Goal: Task Accomplishment & Management: Use online tool/utility

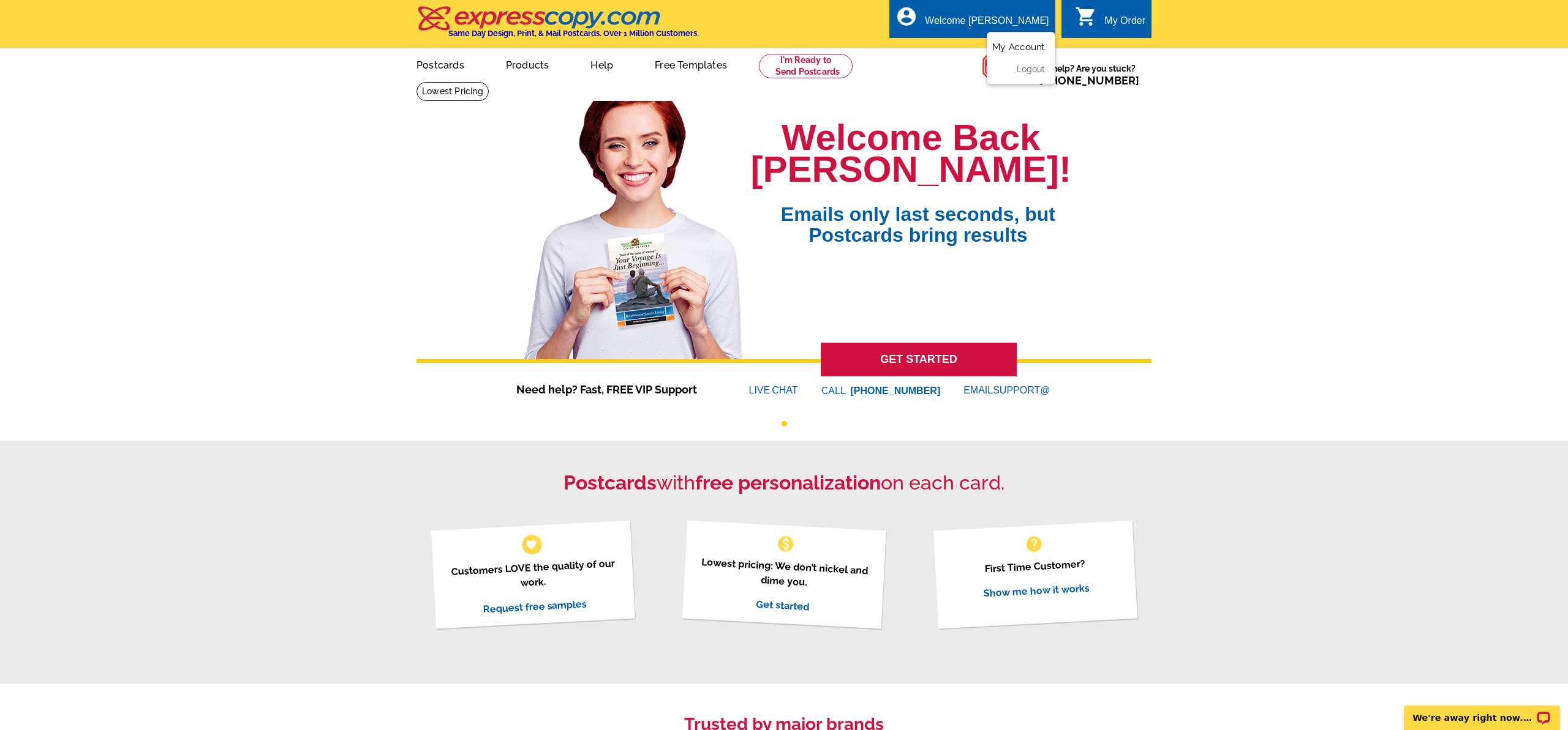
click at [1025, 47] on link "My Account" at bounding box center [1019, 47] width 53 height 11
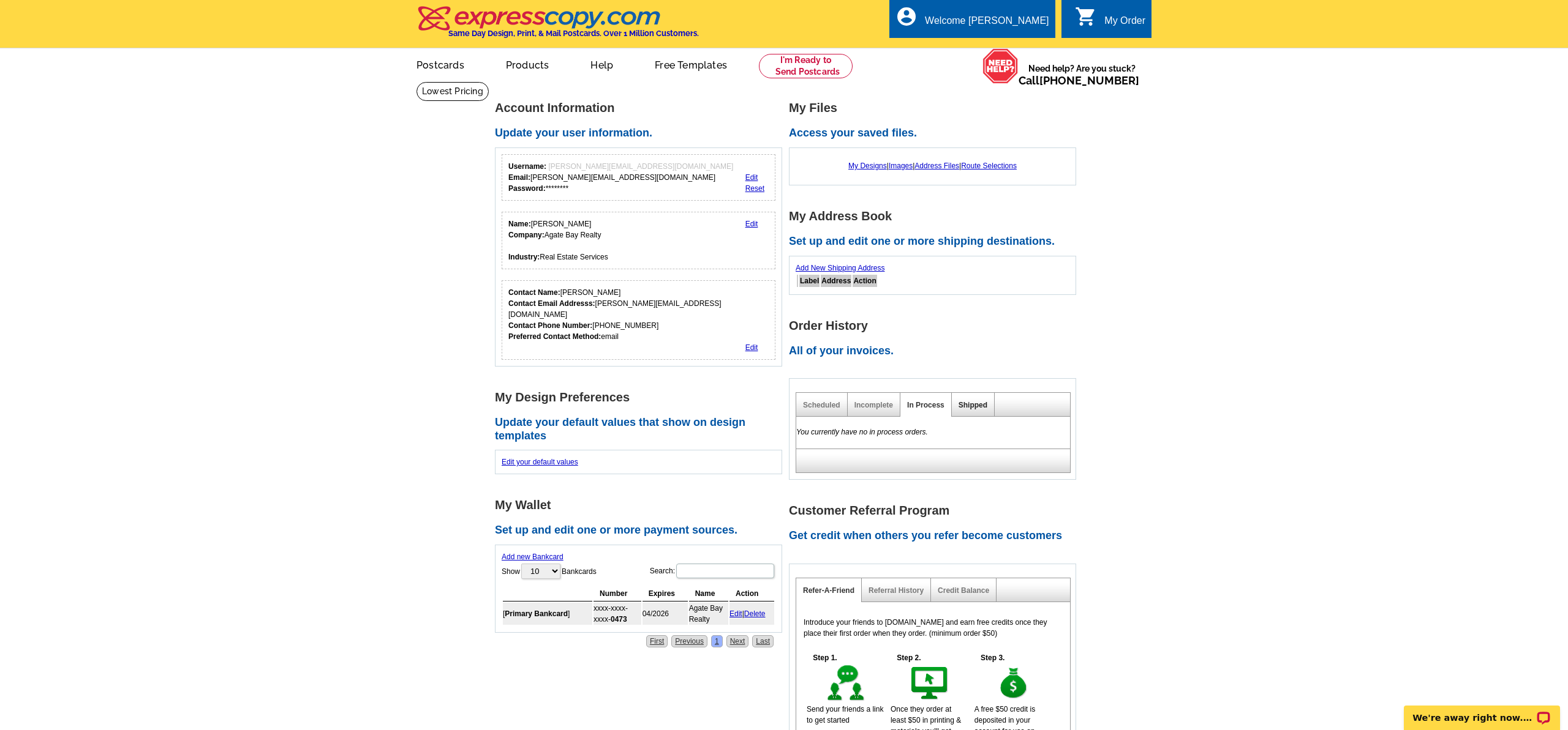
click at [972, 406] on link "Shipped" at bounding box center [973, 405] width 29 height 8
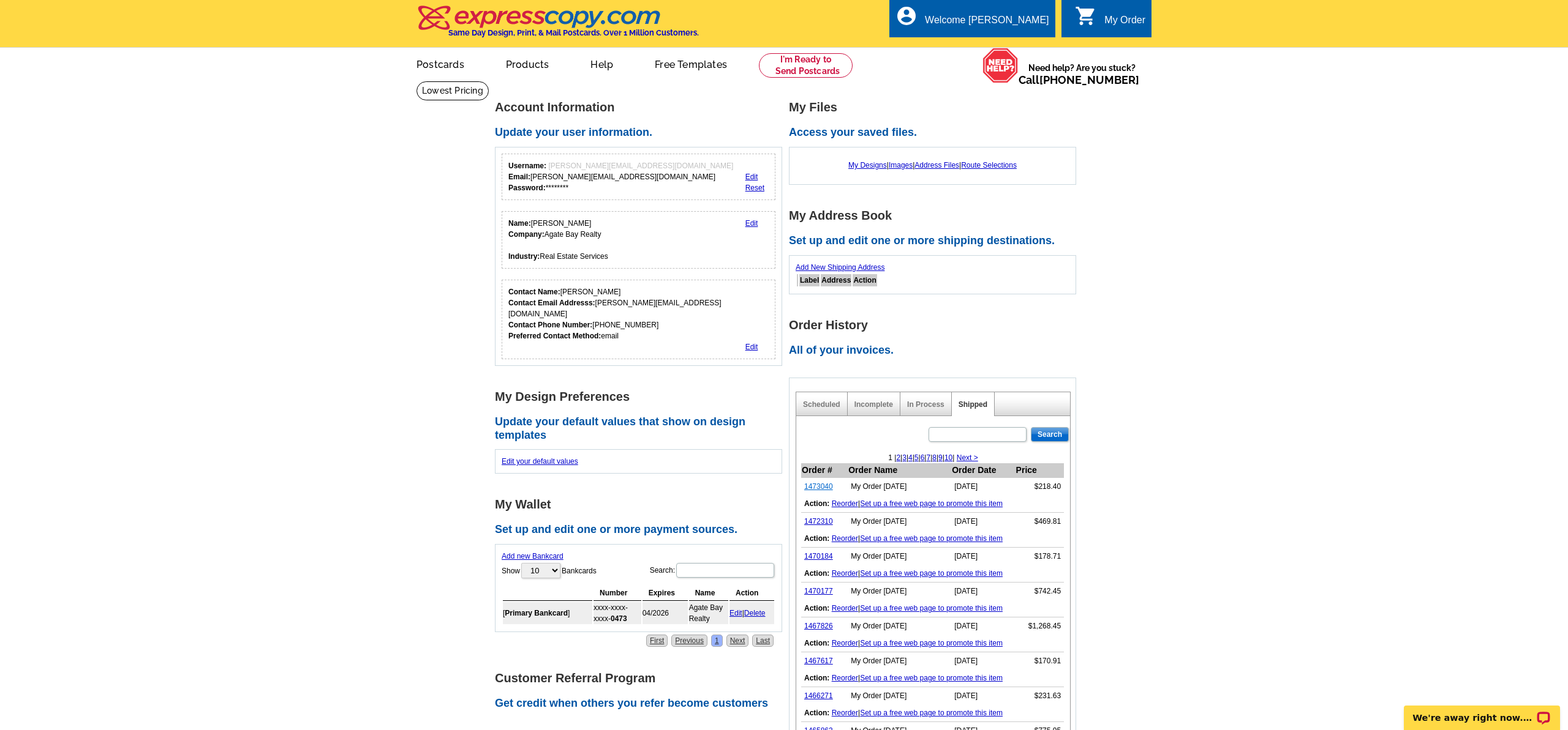
click at [815, 483] on link "1473040" at bounding box center [819, 486] width 29 height 8
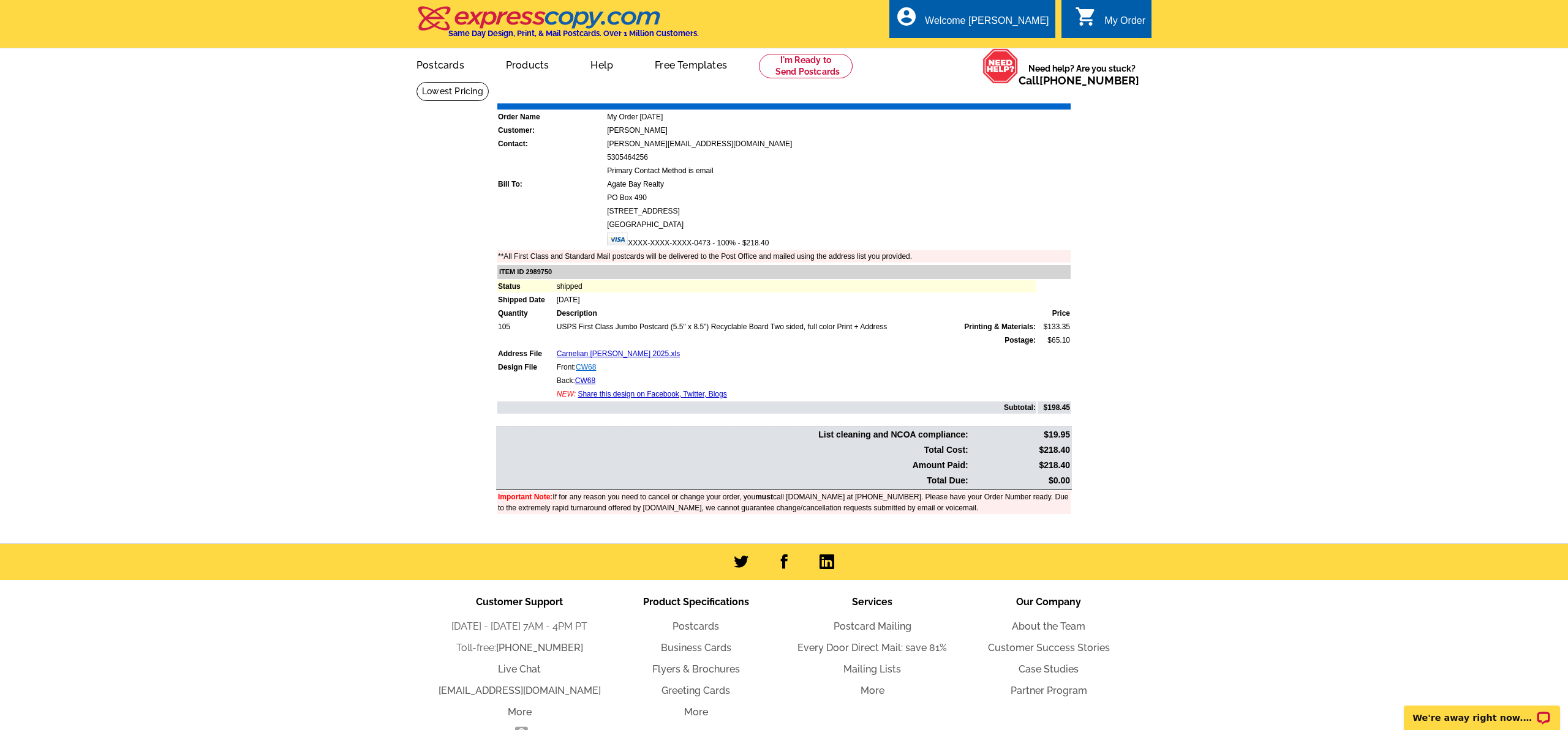
click at [589, 367] on link "CW68" at bounding box center [586, 367] width 20 height 8
click at [1019, 47] on link "My Account" at bounding box center [1019, 47] width 53 height 11
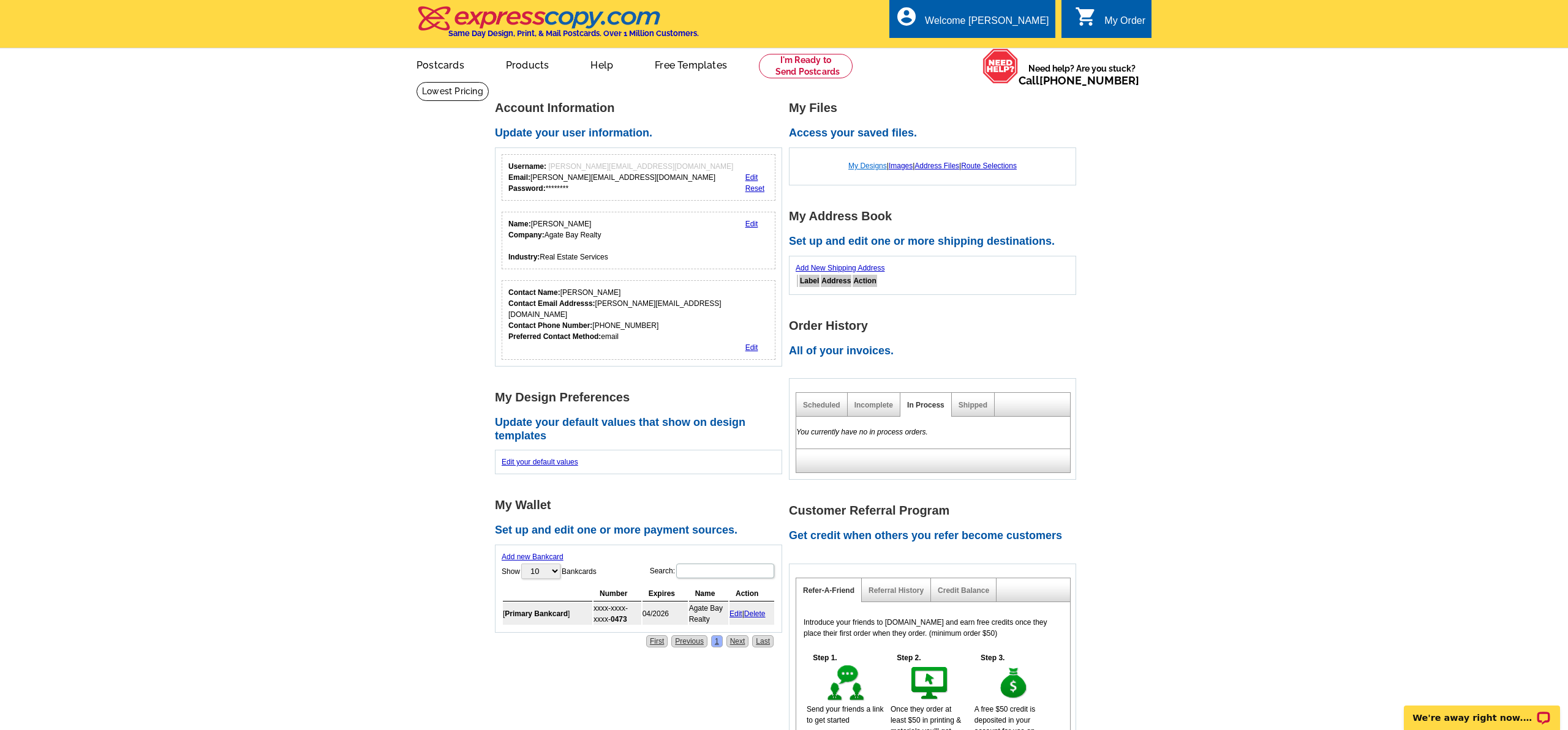
click at [864, 169] on link "My Designs" at bounding box center [867, 165] width 38 height 8
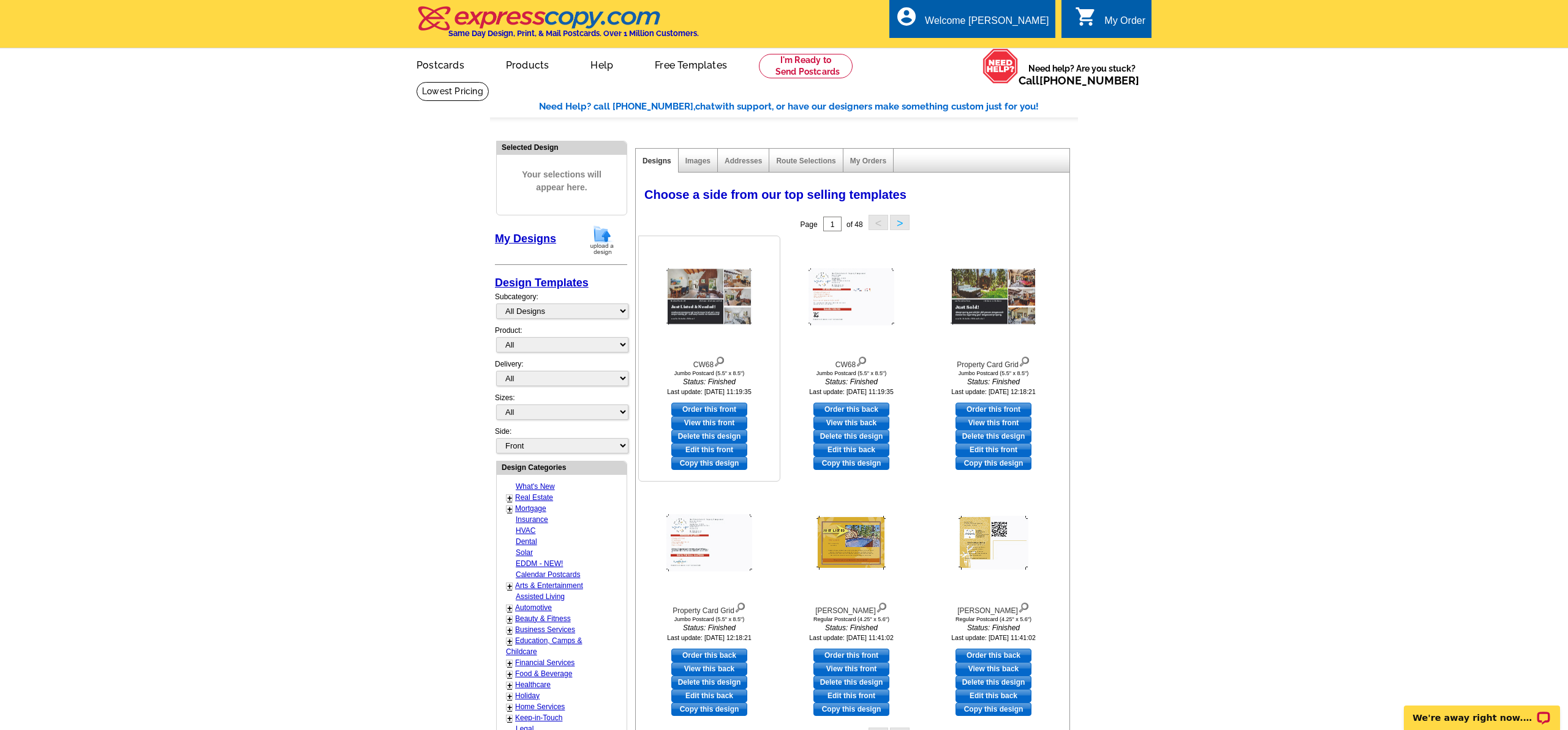
click at [714, 424] on link "View this front" at bounding box center [709, 423] width 76 height 14
click at [716, 449] on link "Edit this front" at bounding box center [709, 450] width 76 height 14
select select "2"
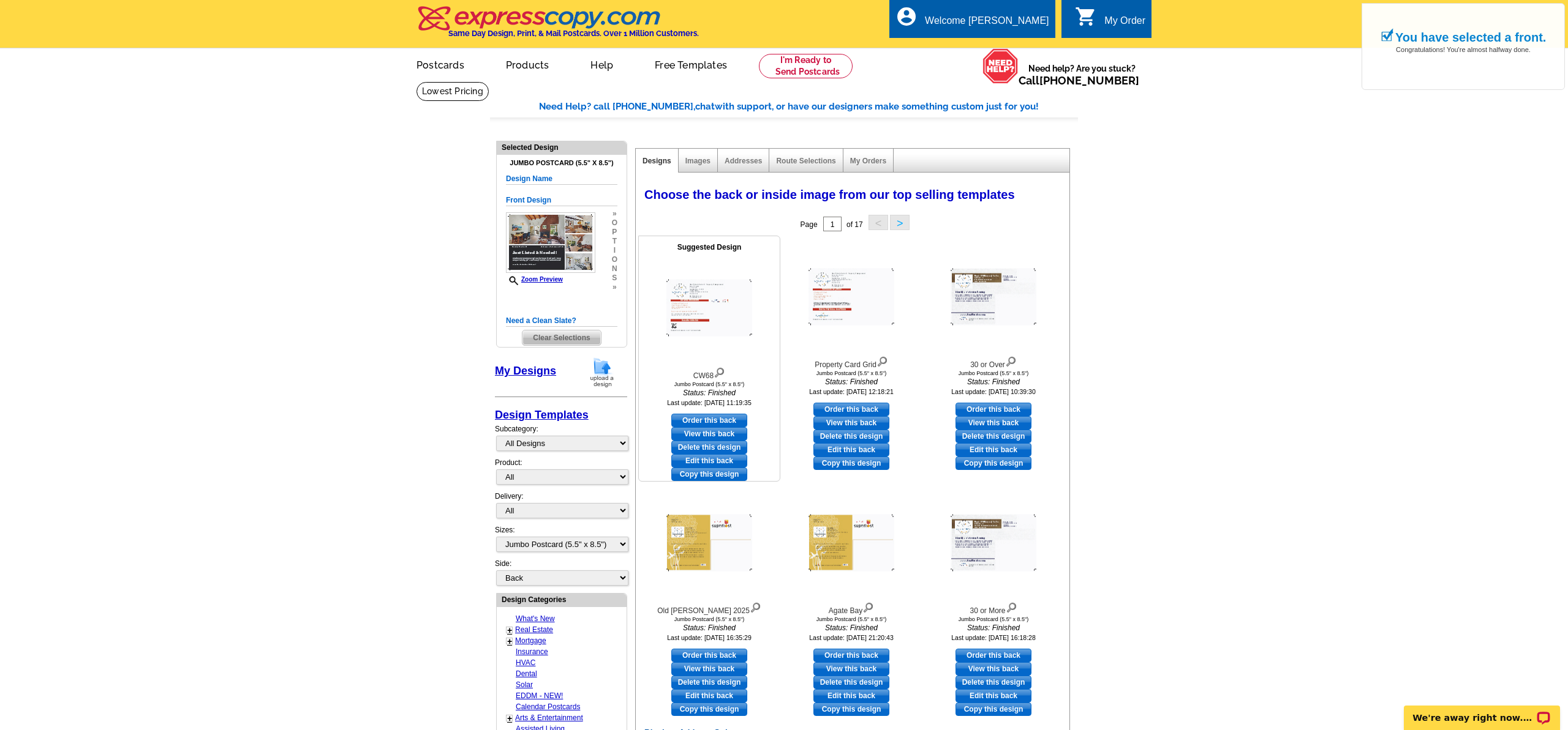
click at [704, 463] on link "Edit this back" at bounding box center [709, 461] width 76 height 14
select select "front"
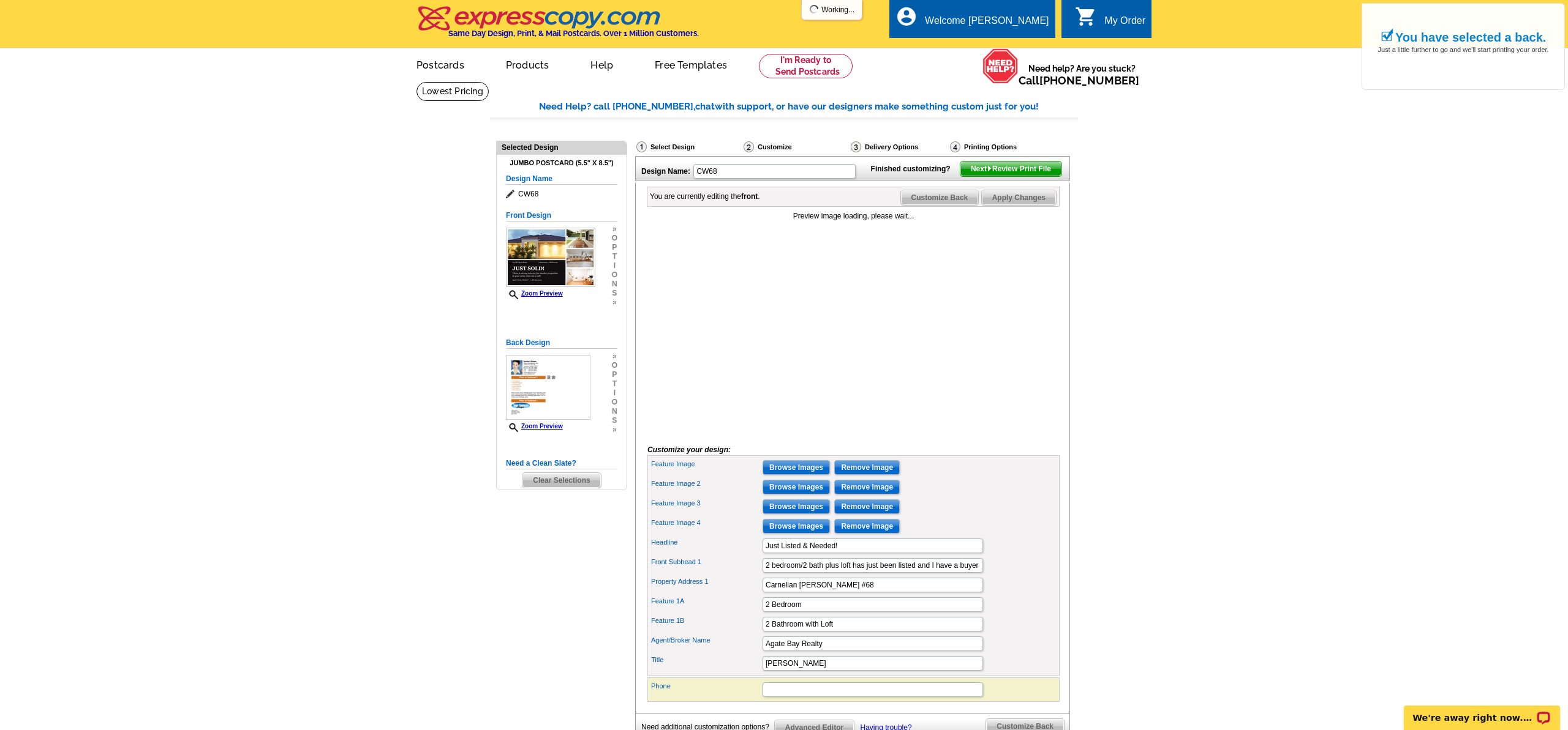
click at [1023, 176] on span "Next Review Print File" at bounding box center [1011, 168] width 101 height 14
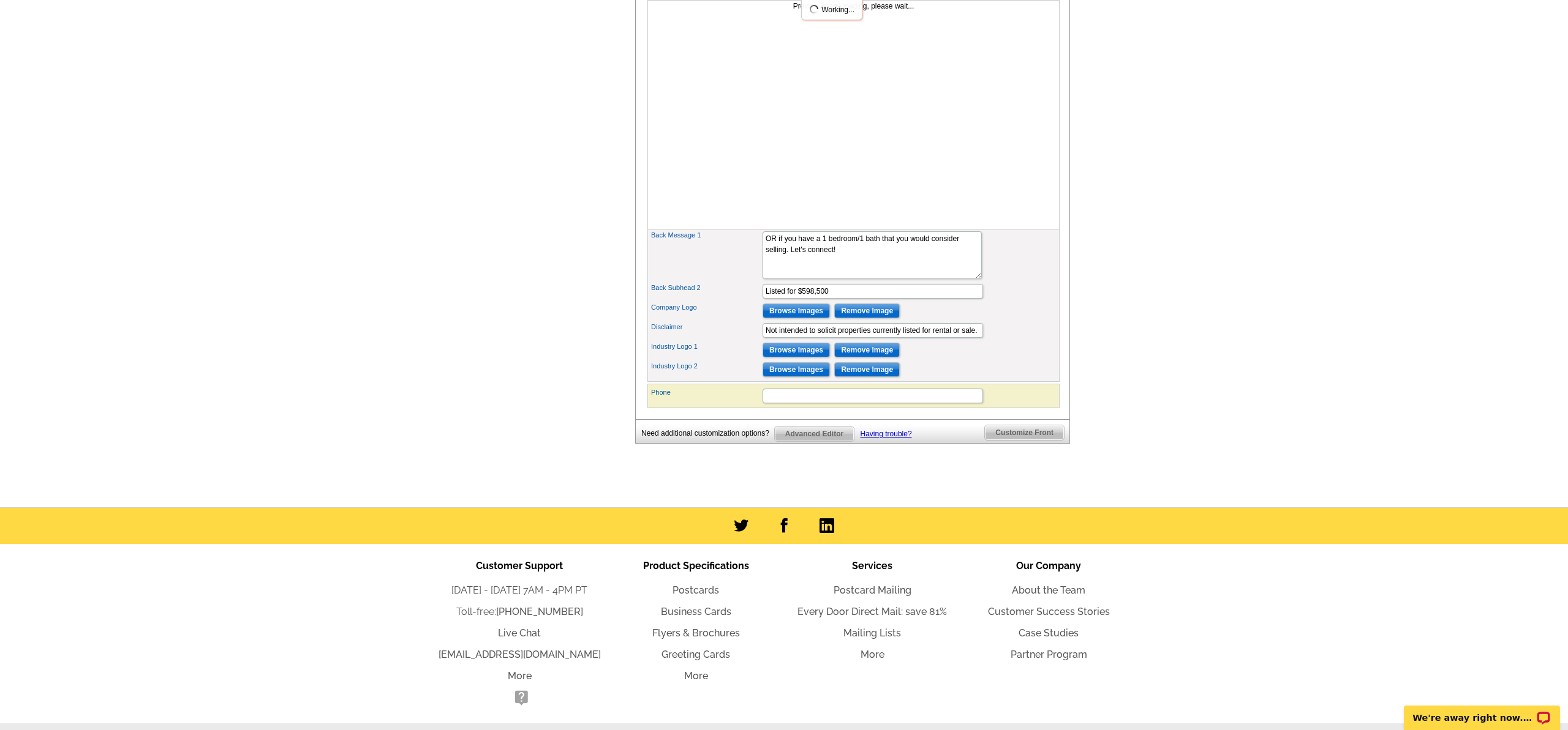
scroll to position [738, 0]
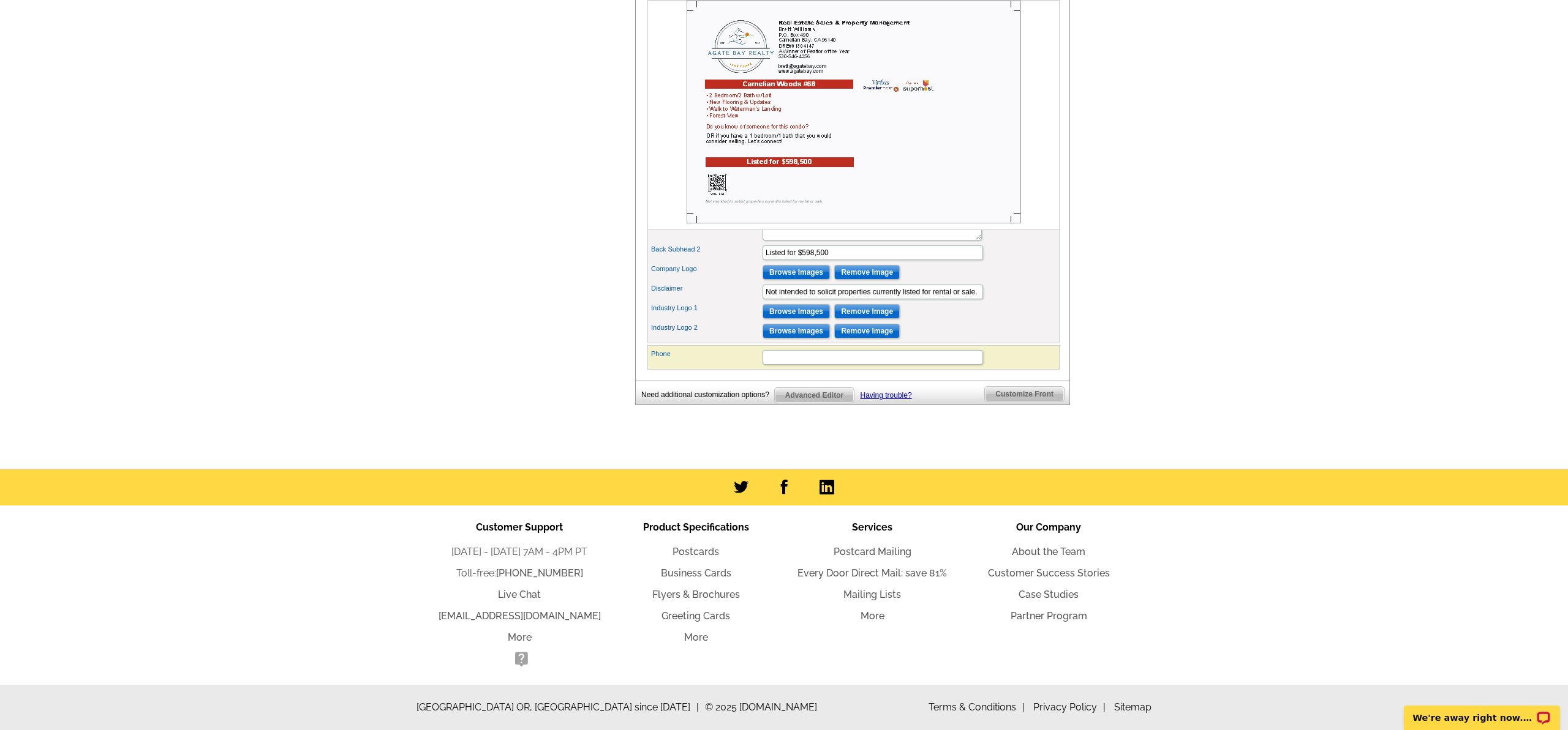
click at [1035, 398] on span "Customize Front" at bounding box center [1024, 394] width 79 height 14
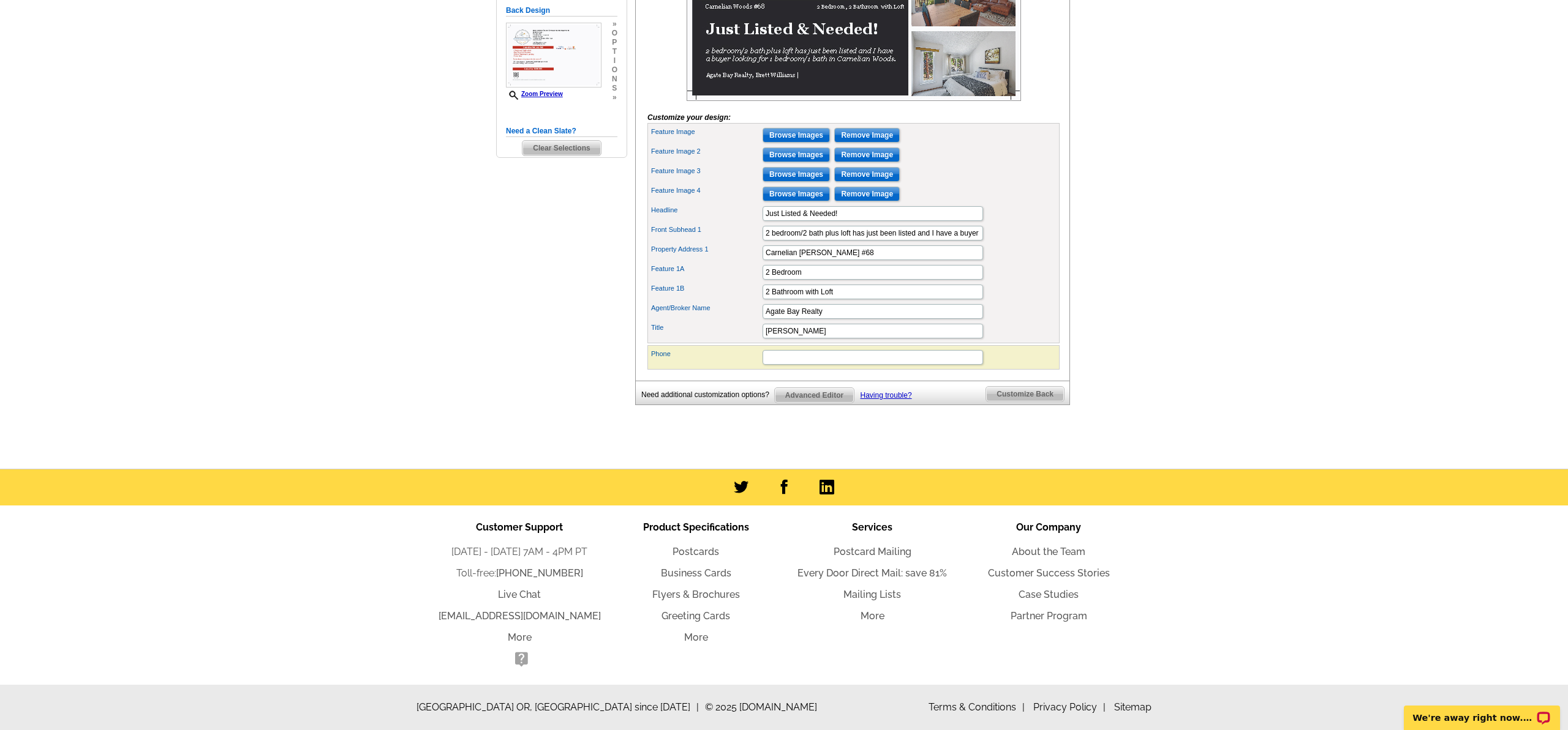
click at [1001, 394] on span "Customize Back" at bounding box center [1025, 394] width 78 height 14
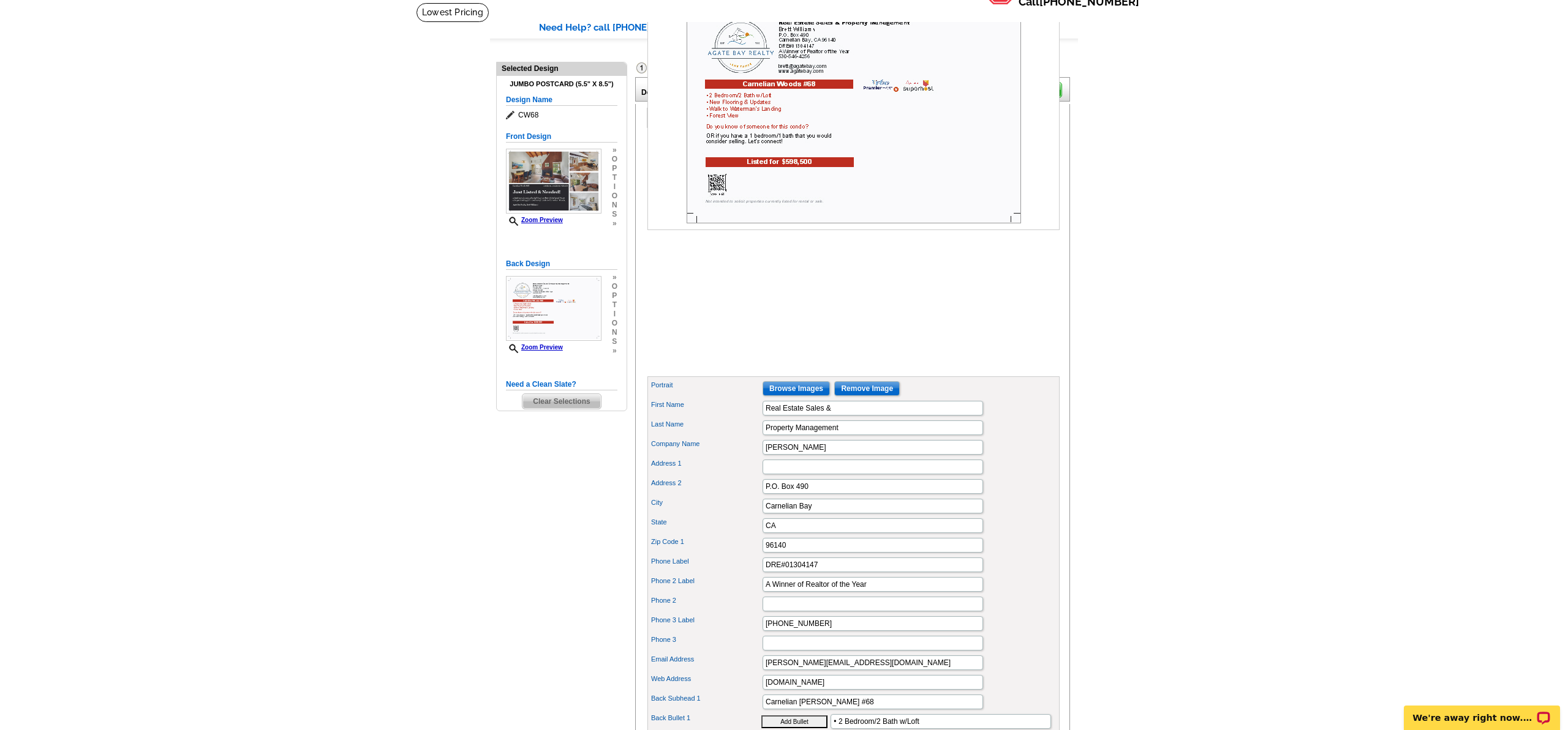
scroll to position [0, 0]
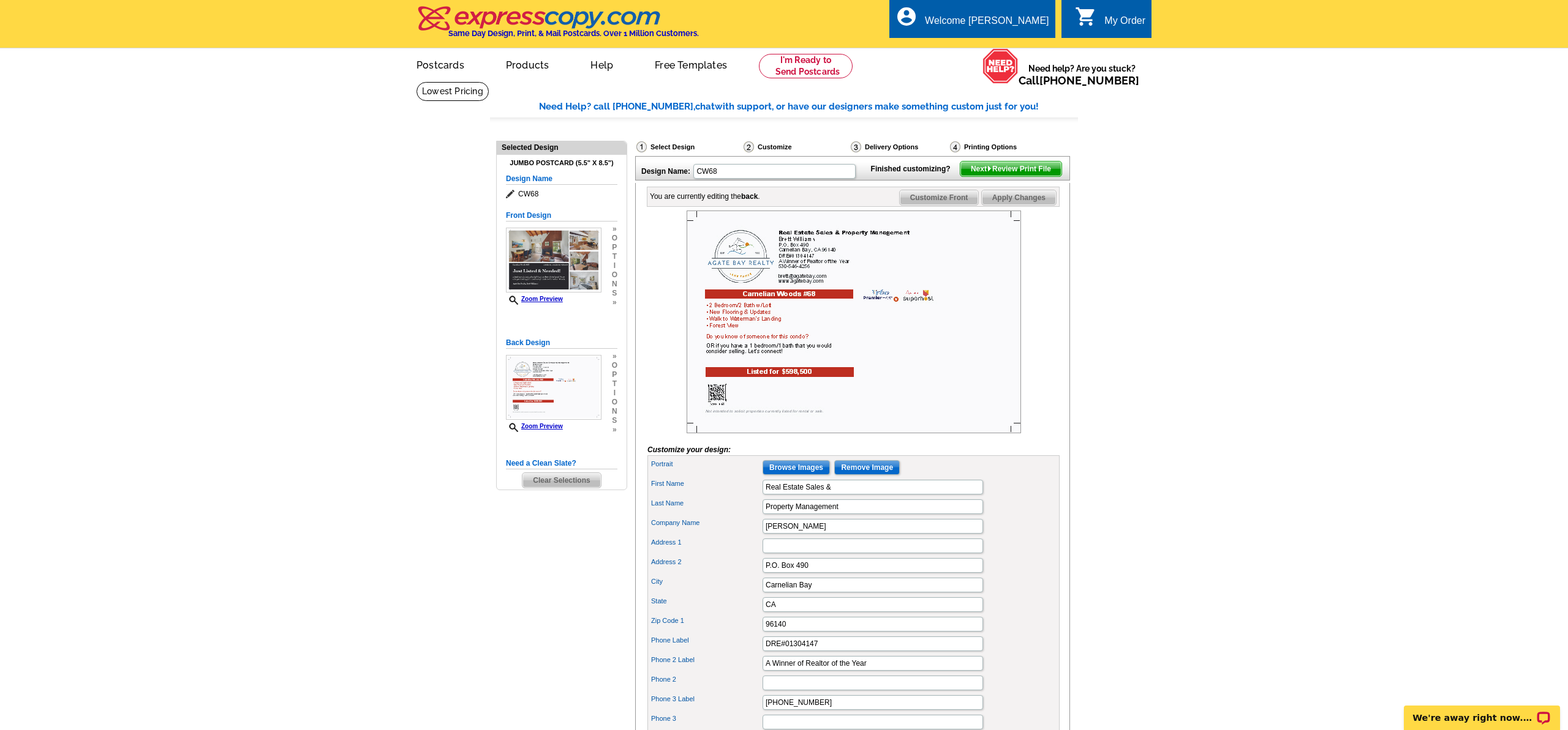
click at [1002, 176] on span "Next Review Print File" at bounding box center [1011, 168] width 101 height 14
